Goal: Task Accomplishment & Management: Use online tool/utility

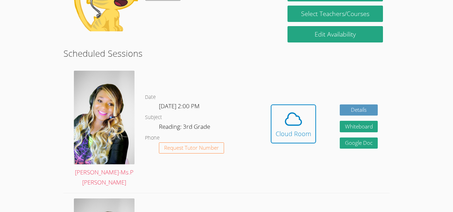
scroll to position [164, 0]
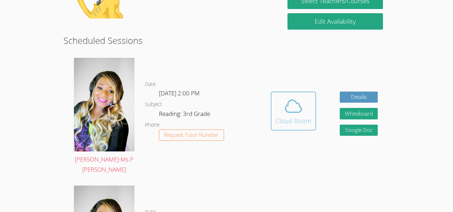
click at [299, 103] on icon at bounding box center [294, 107] width 20 height 20
click at [293, 103] on icon at bounding box center [294, 107] width 20 height 20
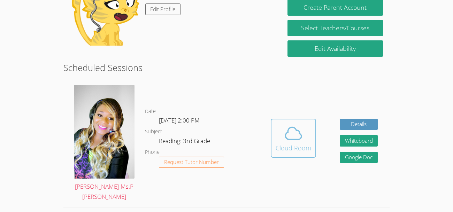
scroll to position [135, 0]
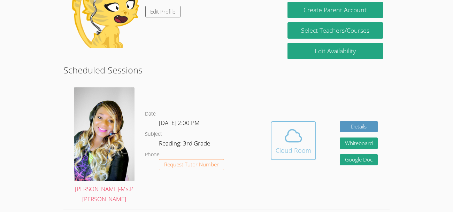
click at [287, 135] on icon at bounding box center [294, 136] width 16 height 12
click at [293, 128] on icon at bounding box center [294, 136] width 20 height 20
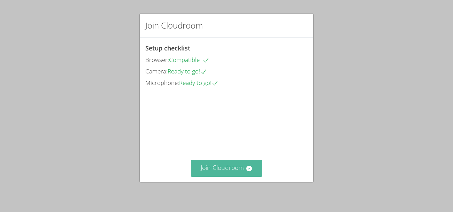
click at [240, 172] on button "Join Cloudroom" at bounding box center [226, 168] width 71 height 17
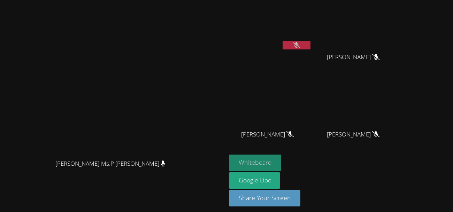
click at [282, 166] on button "Whiteboard" at bounding box center [255, 163] width 53 height 16
click at [282, 159] on button "Whiteboard" at bounding box center [255, 163] width 53 height 16
click at [312, 38] on video at bounding box center [270, 26] width 83 height 47
click at [312, 24] on video at bounding box center [270, 26] width 83 height 47
click at [312, 37] on video at bounding box center [270, 26] width 83 height 47
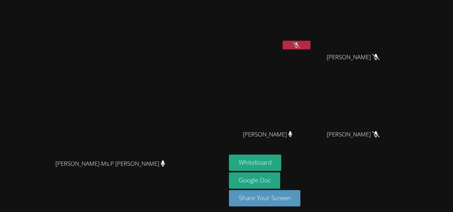
click at [312, 39] on video at bounding box center [270, 26] width 83 height 47
click at [311, 41] on button at bounding box center [297, 45] width 28 height 9
click at [311, 45] on button at bounding box center [297, 45] width 28 height 9
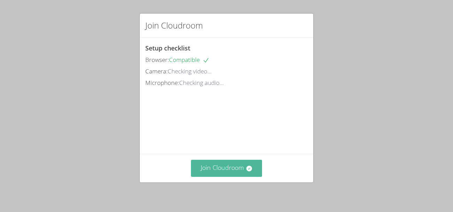
click at [235, 187] on div "Join Cloudroom Setup checklist Browser: Compatible Camera: Checking video... Mi…" at bounding box center [226, 106] width 453 height 212
click at [232, 172] on button "Join Cloudroom" at bounding box center [226, 168] width 71 height 17
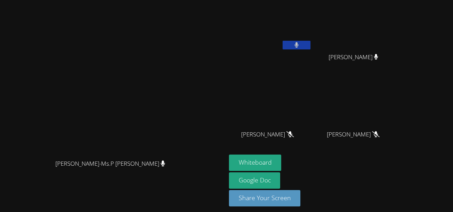
click at [299, 45] on icon at bounding box center [297, 45] width 4 height 6
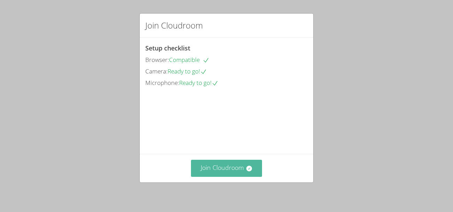
click at [229, 167] on button "Join Cloudroom" at bounding box center [226, 168] width 71 height 17
click at [245, 184] on div "Join Cloudroom Setup checklist Browser: Compatible Camera: Ready to go! Microph…" at bounding box center [226, 106] width 453 height 212
click at [245, 175] on button "Join Cloudroom" at bounding box center [226, 168] width 71 height 17
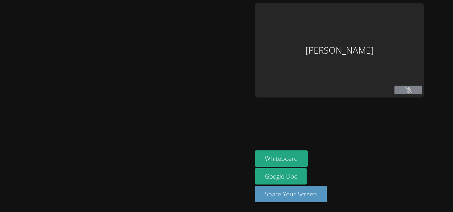
click at [244, 175] on div at bounding box center [126, 106] width 247 height 207
